Goal: Transaction & Acquisition: Purchase product/service

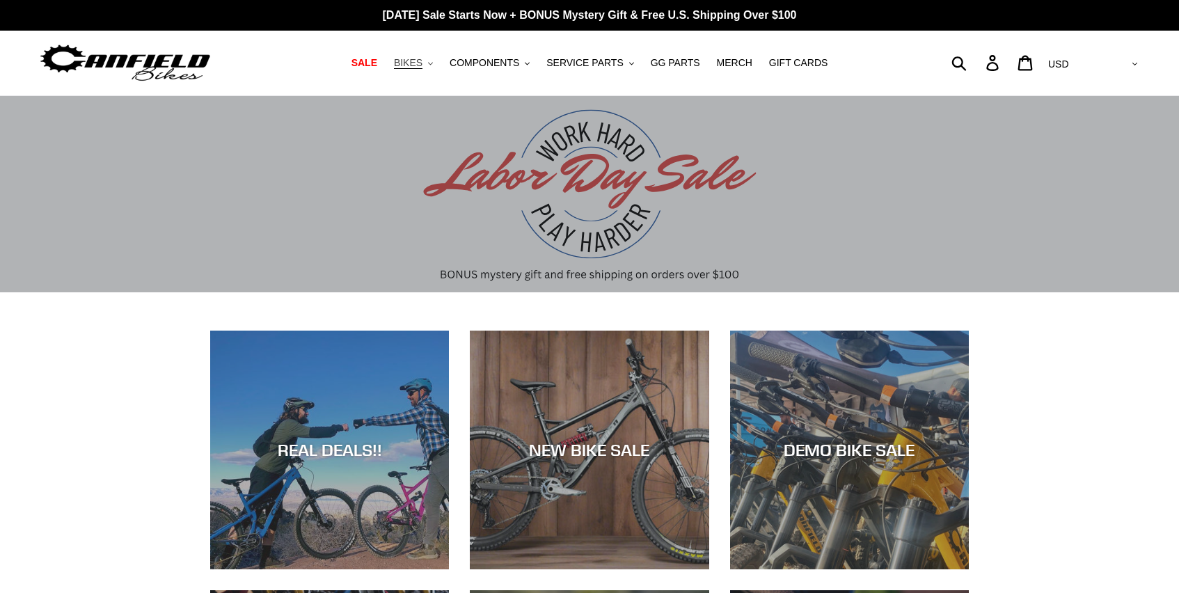
click at [433, 61] on icon ".cls-1{fill:#231f20}" at bounding box center [430, 63] width 5 height 5
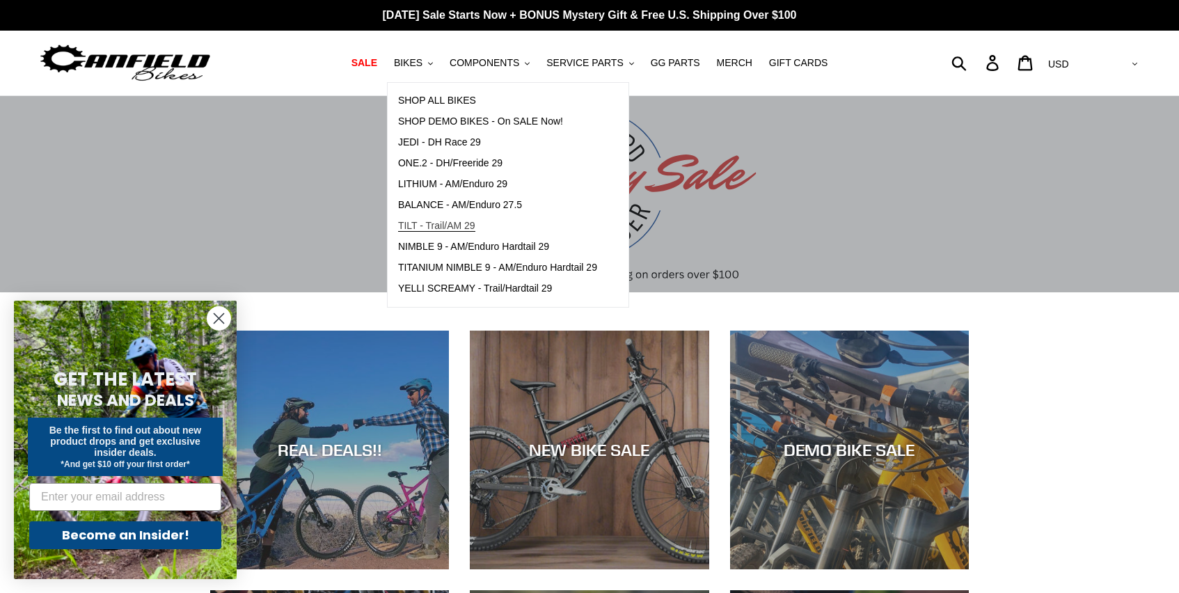
click at [457, 226] on span "TILT - Trail/AM 29" at bounding box center [436, 226] width 77 height 12
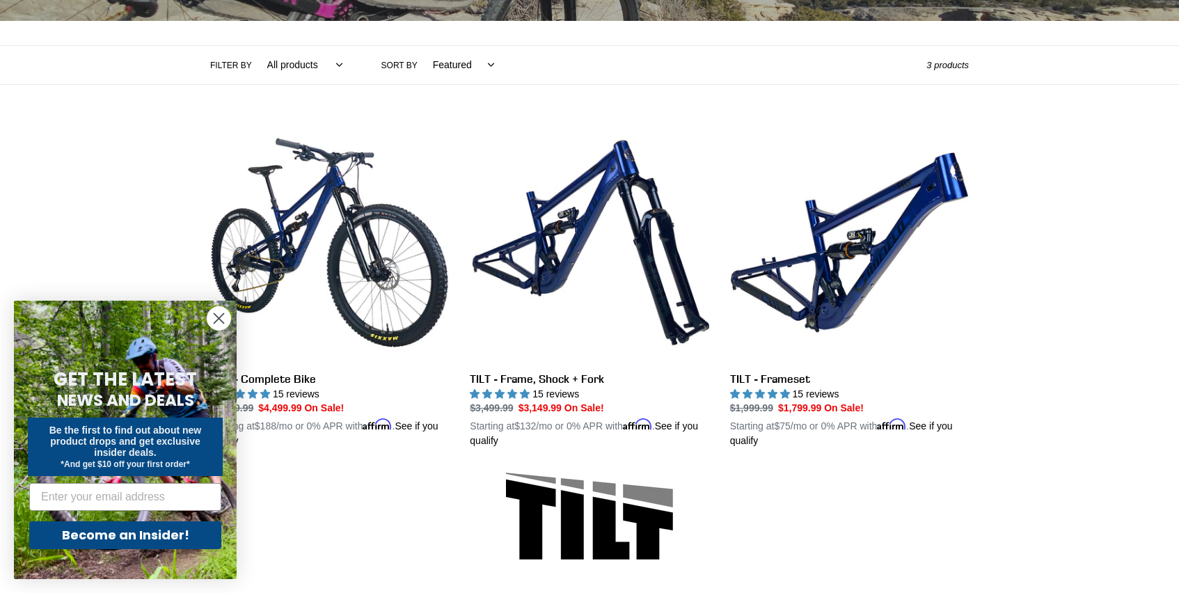
scroll to position [314, 0]
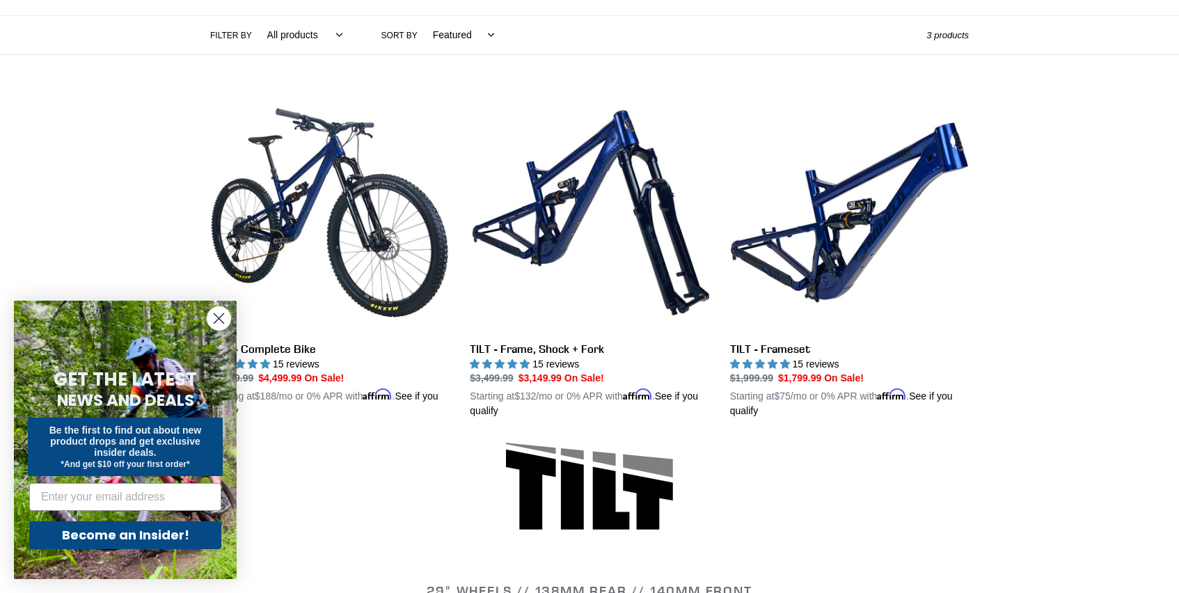
click at [215, 322] on icon "Close dialog" at bounding box center [219, 319] width 10 height 10
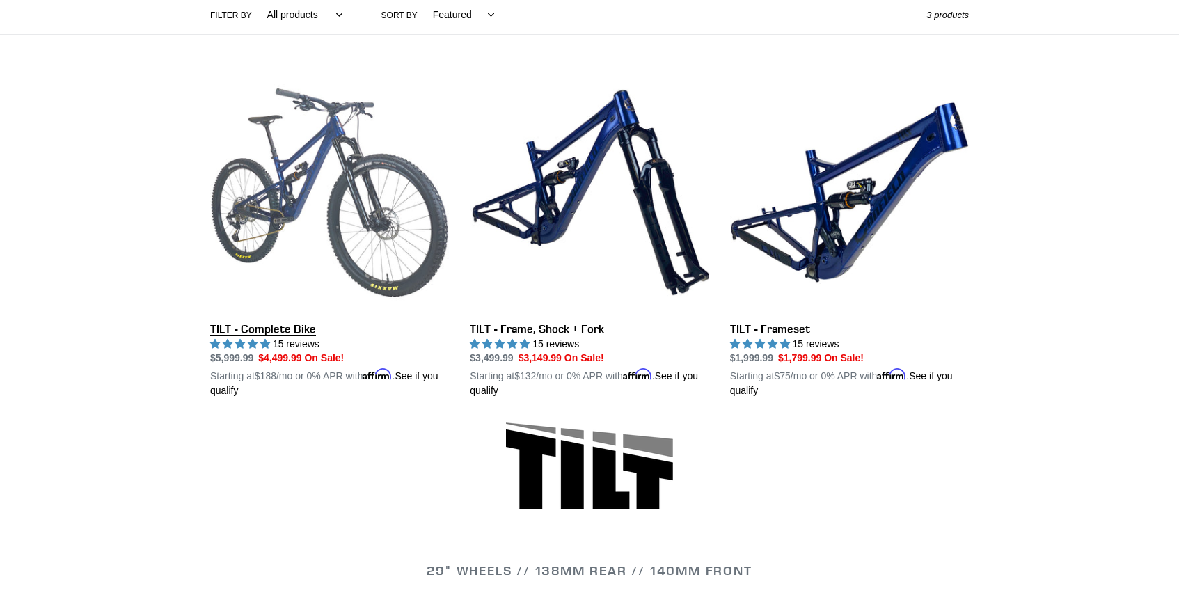
scroll to position [323, 0]
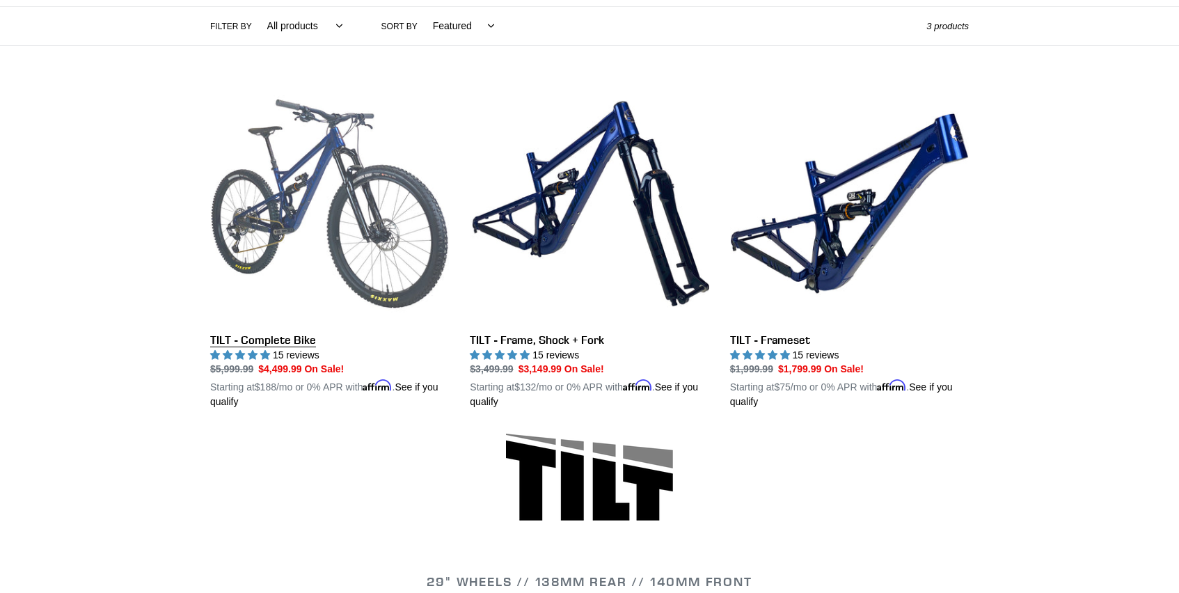
click at [282, 342] on link "TILT - Complete Bike" at bounding box center [329, 247] width 239 height 326
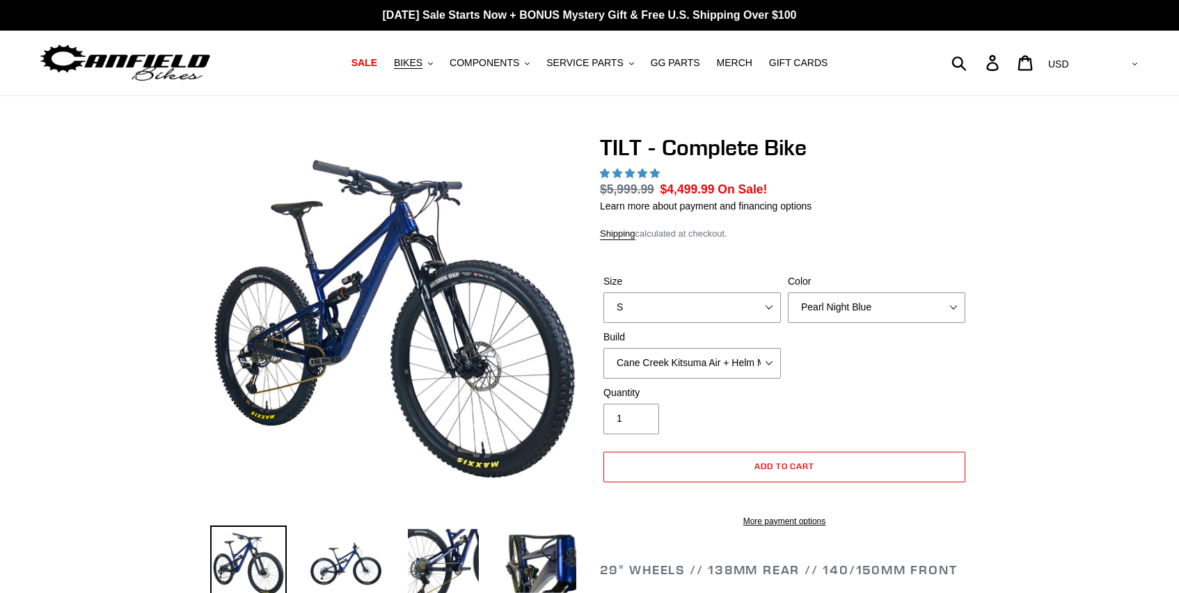
select select "highest-rating"
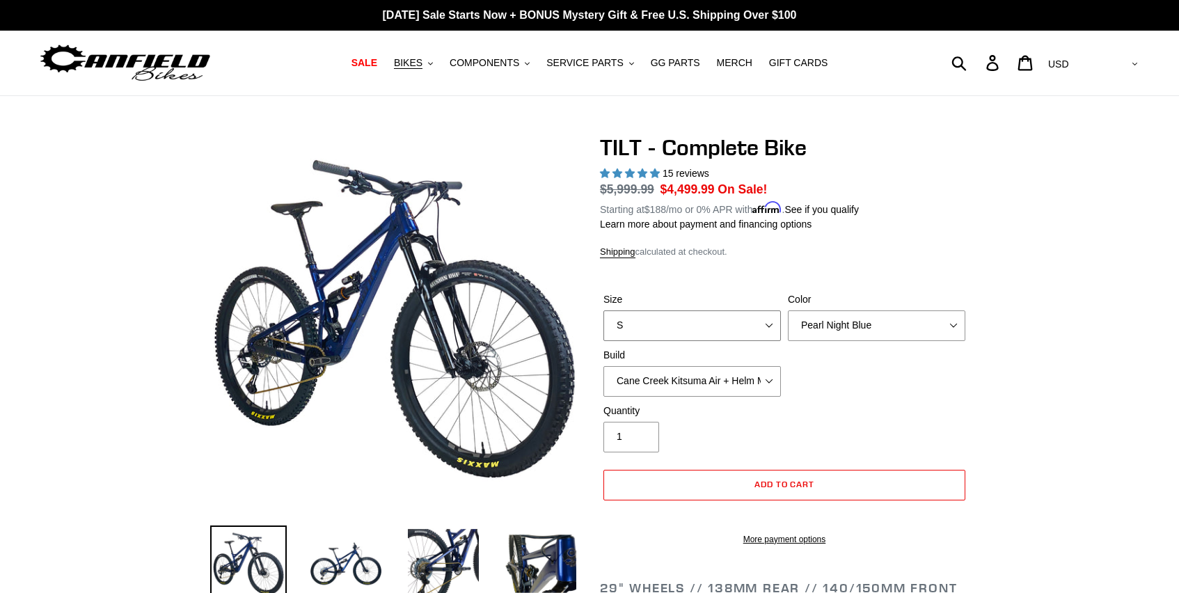
click at [716, 325] on select "S M L" at bounding box center [693, 325] width 178 height 31
select select "M"
click at [604, 310] on select "S M L" at bounding box center [693, 325] width 178 height 31
click at [832, 314] on select "Pearl Night Blue Stealth Silver Raw" at bounding box center [877, 325] width 178 height 31
select select "Stealth Silver"
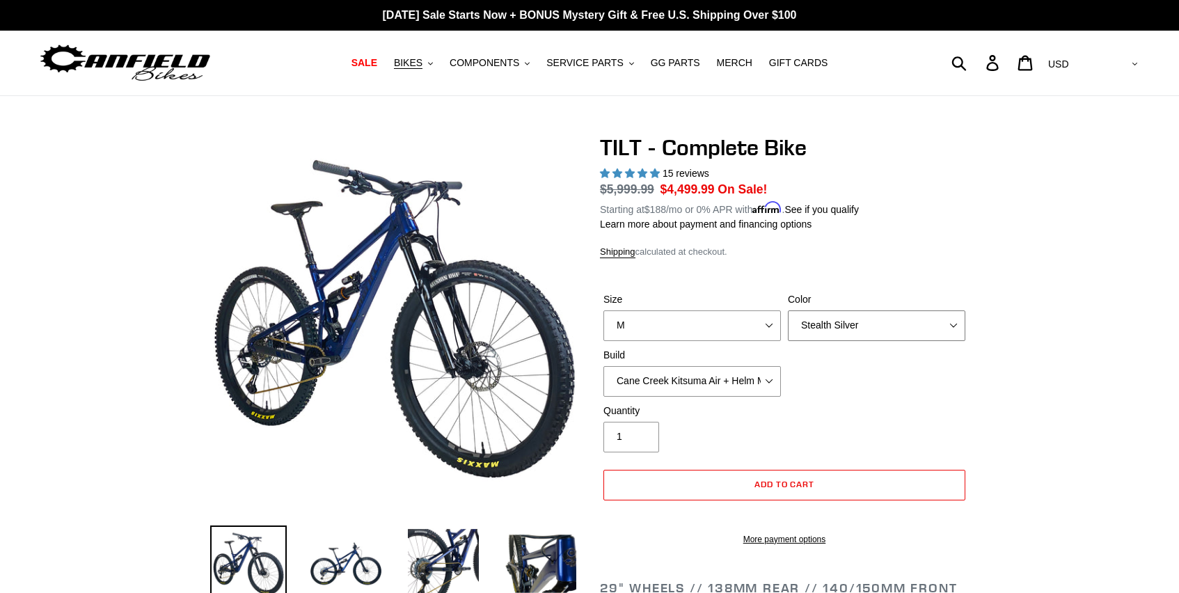
click at [788, 310] on select "Pearl Night Blue Stealth Silver Raw" at bounding box center [877, 325] width 178 height 31
click at [760, 378] on select "Cane Creek Kitsuma Air + Helm MKII 140 + SRAM GX Cane Creek Kitsuma Air + Helm …" at bounding box center [693, 381] width 178 height 31
select select "Fox Float X + 36 SL Factory Grip X 140 + Shimano XT"
click at [604, 366] on select "Cane Creek Kitsuma Air + Helm MKII 140 + SRAM GX Cane Creek Kitsuma Air + Helm …" at bounding box center [693, 381] width 178 height 31
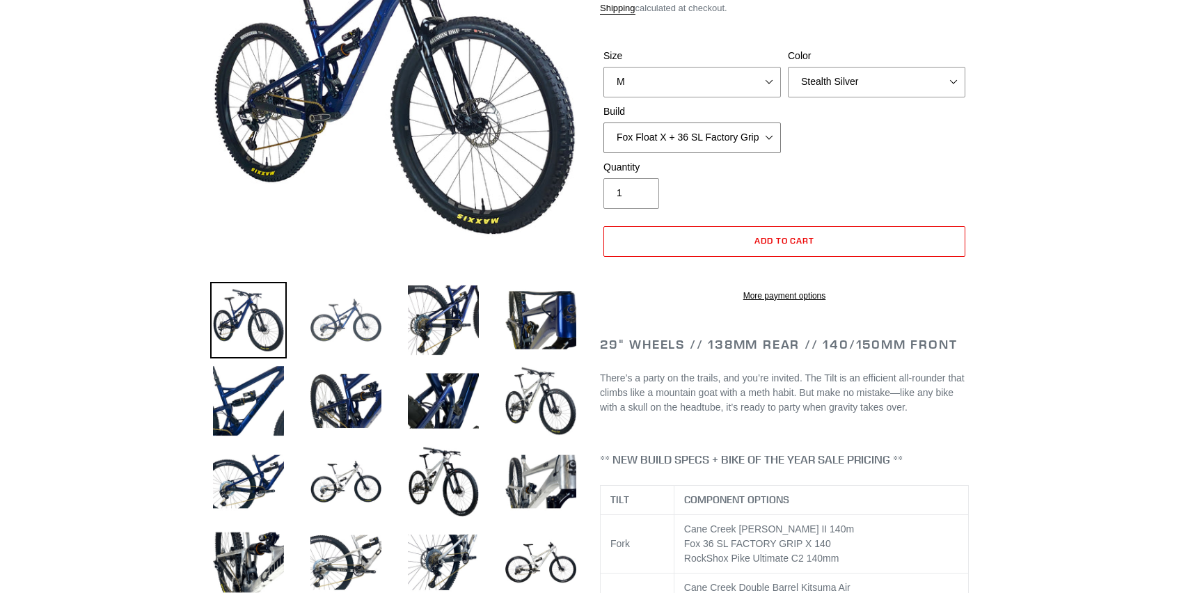
scroll to position [250, 0]
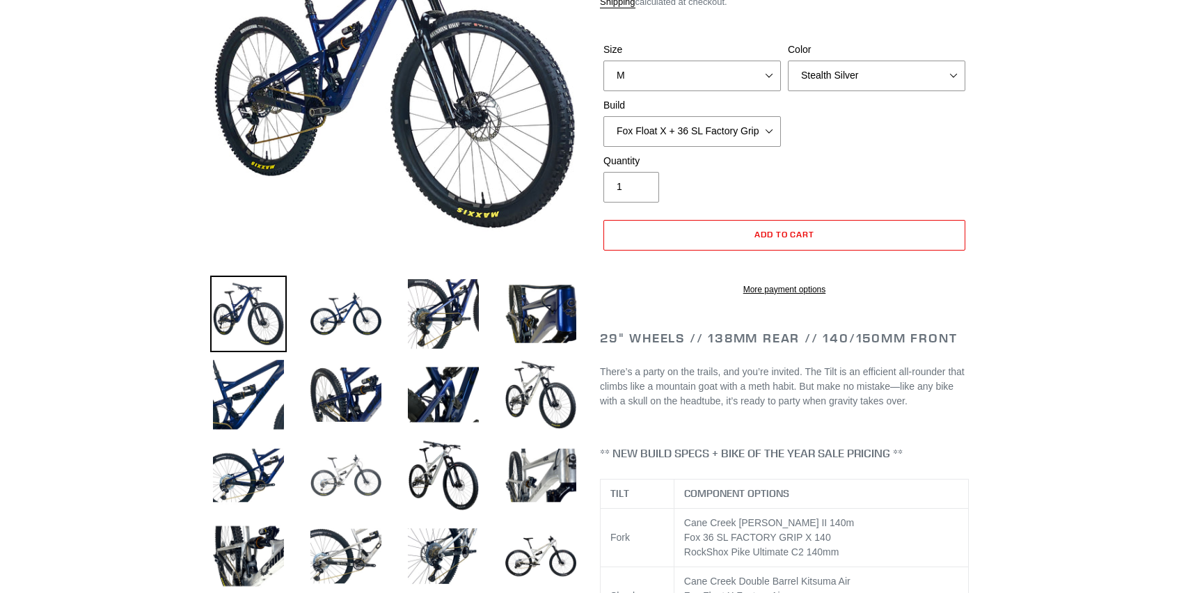
click at [345, 480] on img at bounding box center [346, 475] width 77 height 77
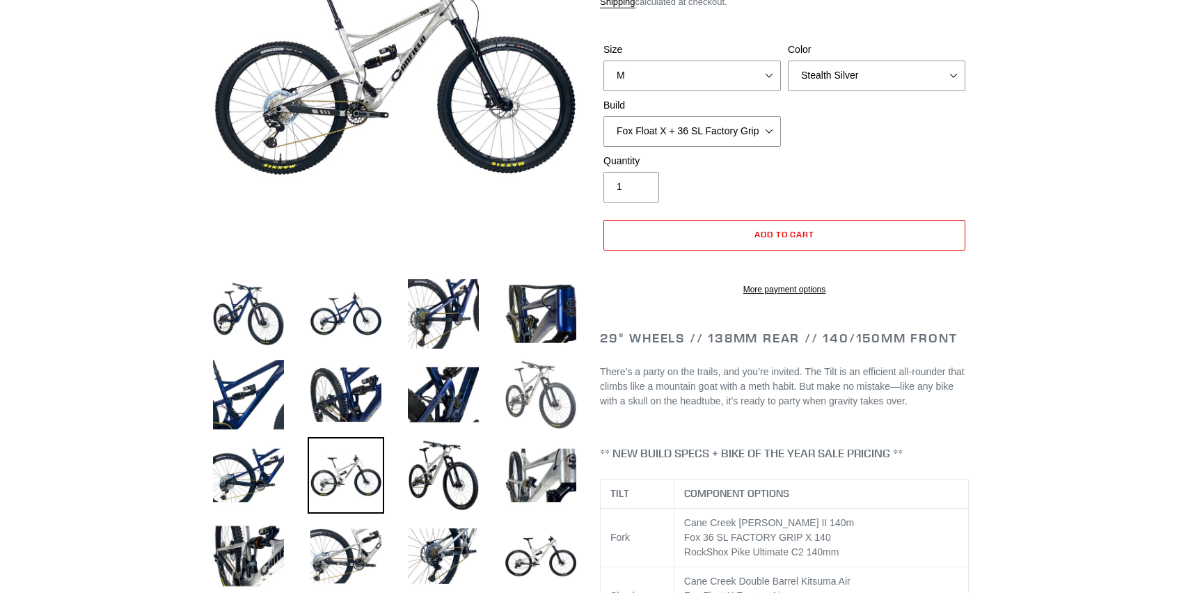
click at [539, 382] on img at bounding box center [541, 394] width 77 height 77
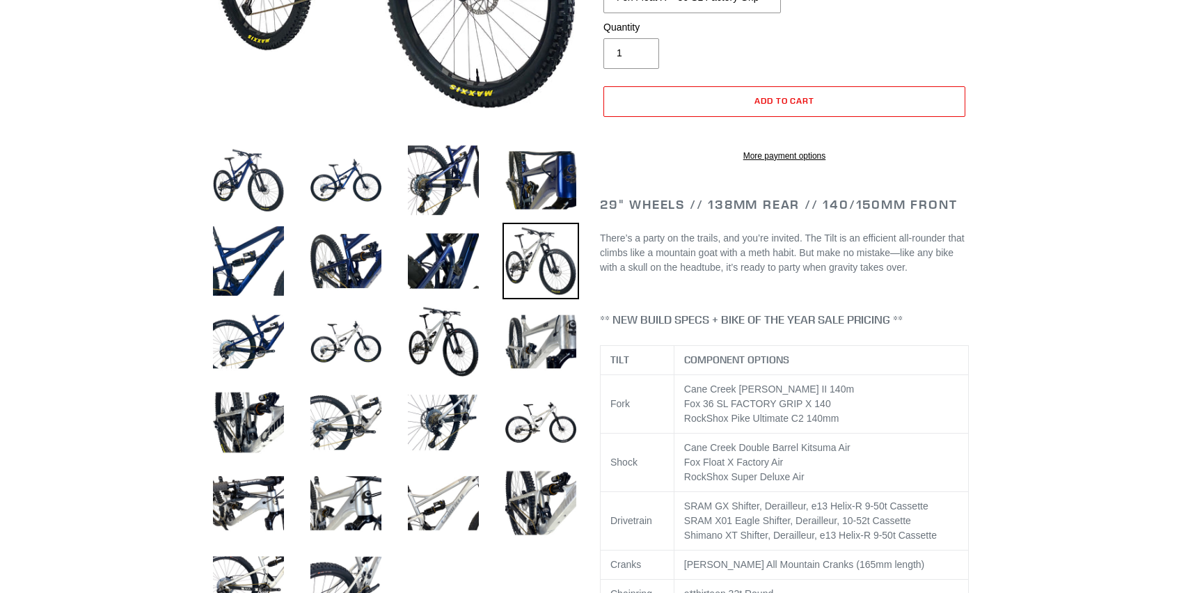
scroll to position [408, 0]
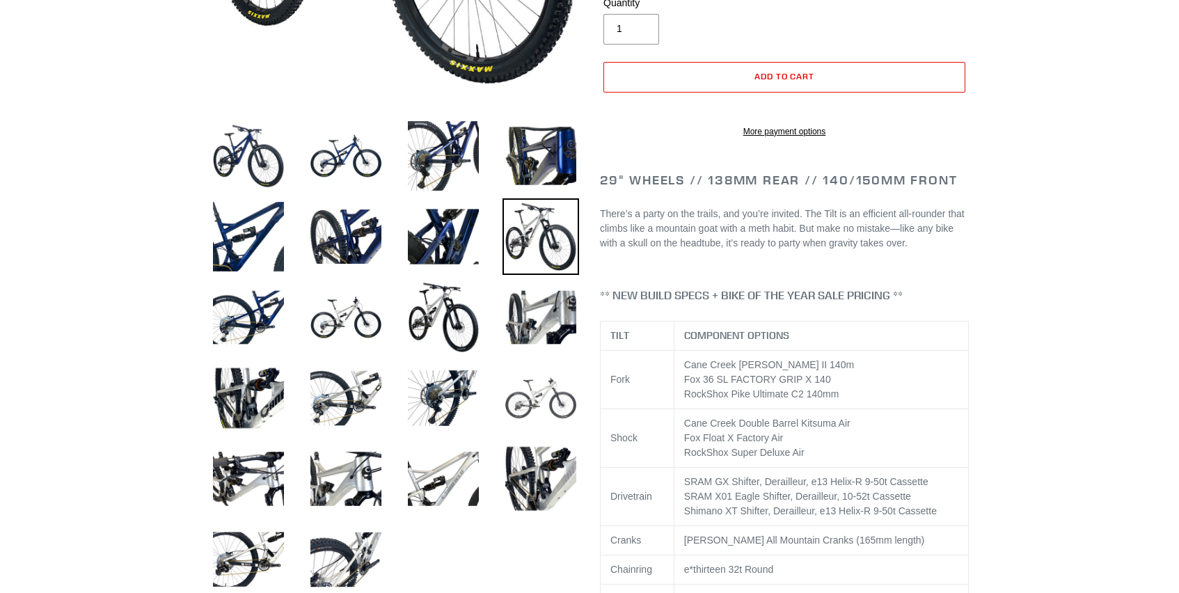
click at [542, 374] on img at bounding box center [541, 398] width 77 height 77
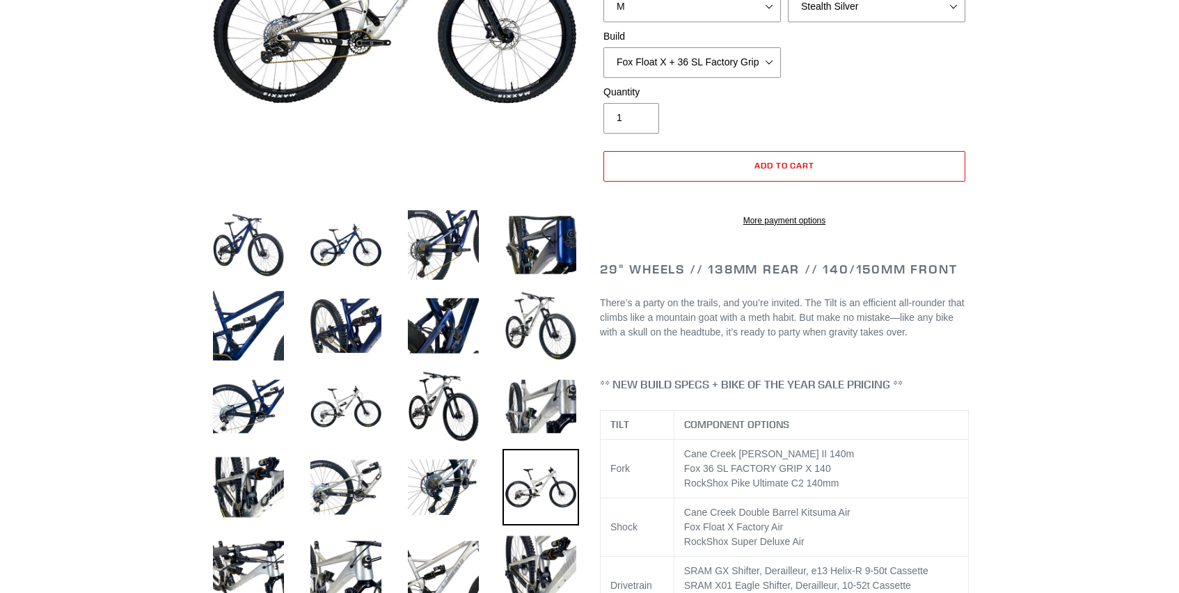
scroll to position [0, 0]
